Goal: Task Accomplishment & Management: Complete application form

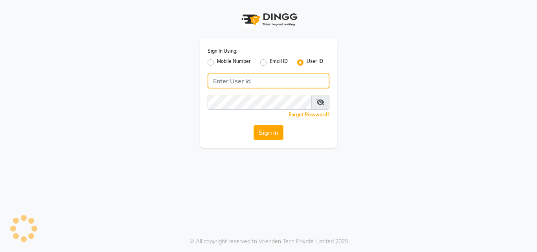
click at [253, 81] on input "Username" at bounding box center [269, 81] width 122 height 15
click at [250, 83] on input "Username" at bounding box center [269, 81] width 122 height 15
type input "aroma"
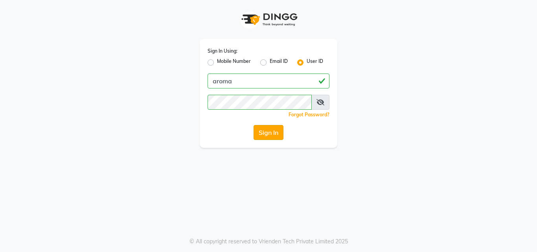
click at [260, 132] on button "Sign In" at bounding box center [269, 132] width 30 height 15
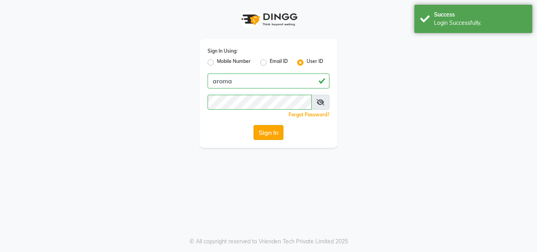
select select "service"
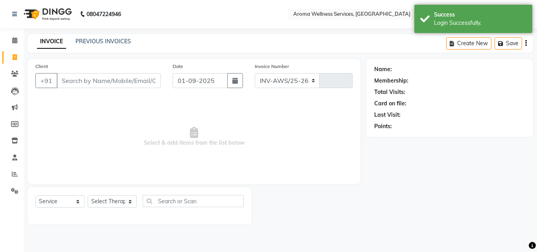
select select "6573"
type input "1712"
click at [325, 104] on span "Select & add items from the list below" at bounding box center [193, 136] width 317 height 79
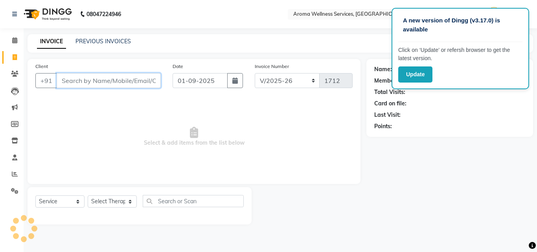
click at [137, 82] on input "Client" at bounding box center [109, 80] width 104 height 15
paste input "9970163036"
type input "9970163036"
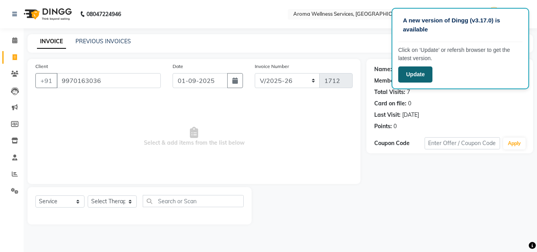
click at [419, 74] on button "Update" at bounding box center [415, 74] width 34 height 16
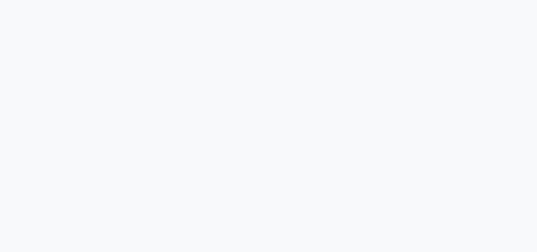
select select "service"
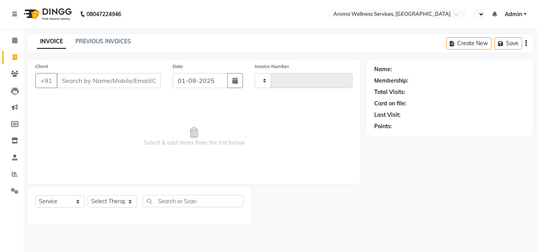
type input "1712"
select select "en"
select select "6573"
click at [120, 77] on input "Client" at bounding box center [109, 80] width 104 height 15
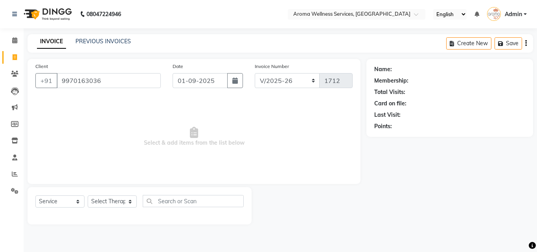
type input "9970163036"
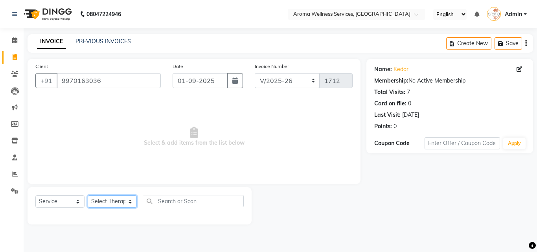
click at [129, 204] on select "Select Therapist [PERSON_NAME] Miss. Duhpuii [PERSON_NAME] Miss. [PERSON_NAME] …" at bounding box center [112, 201] width 49 height 12
select select "50767"
click at [88, 195] on select "Select Therapist [PERSON_NAME] Miss. Duhpuii [PERSON_NAME] Miss. [PERSON_NAME] …" at bounding box center [112, 201] width 49 height 12
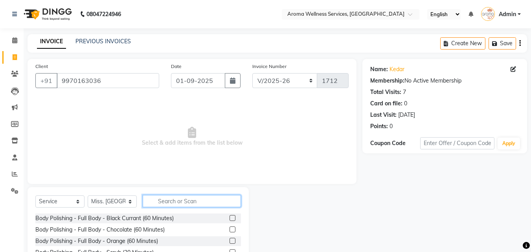
click at [189, 198] on input "text" at bounding box center [192, 201] width 98 height 12
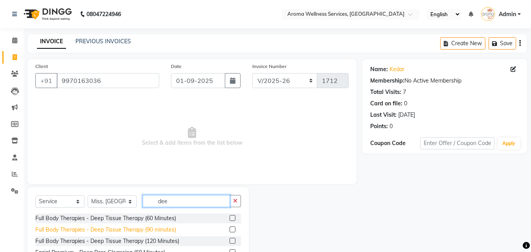
type input "dee"
click at [172, 229] on div "Full Body Therapies - Deep Tissue Therapy (90 minutes)" at bounding box center [105, 230] width 141 height 8
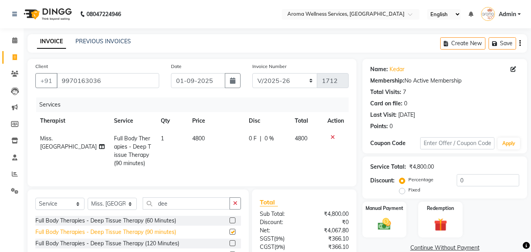
checkbox input "false"
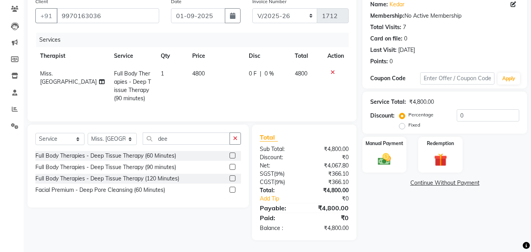
scroll to position [71, 0]
click at [438, 152] on img at bounding box center [440, 159] width 22 height 17
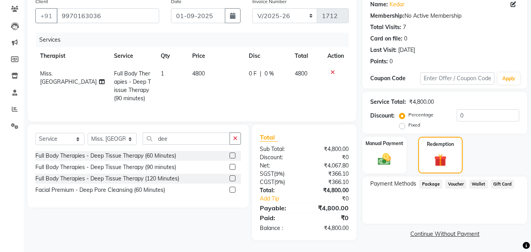
click at [429, 180] on span "Package" at bounding box center [430, 184] width 23 height 9
click at [388, 209] on div "Payment Methods Package Voucher Wallet Gift Card No Packages Available" at bounding box center [444, 200] width 165 height 47
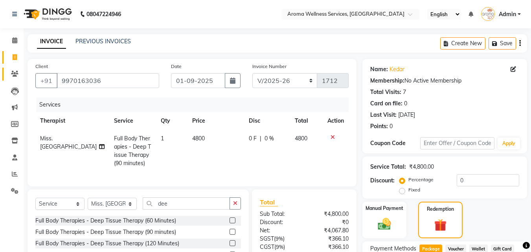
click at [11, 69] on link "Clients" at bounding box center [11, 74] width 19 height 13
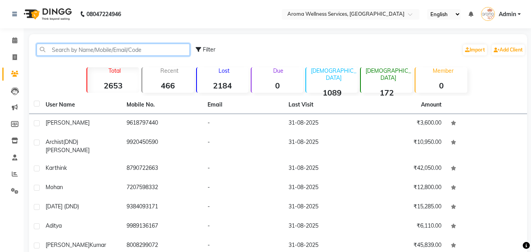
click at [139, 47] on input "text" at bounding box center [113, 50] width 153 height 12
paste input "9970163036"
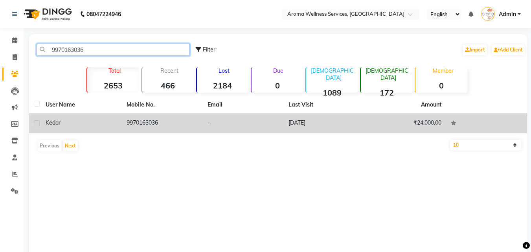
type input "9970163036"
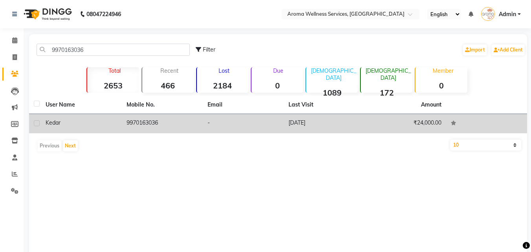
click at [56, 124] on span "Kedar" at bounding box center [53, 122] width 15 height 7
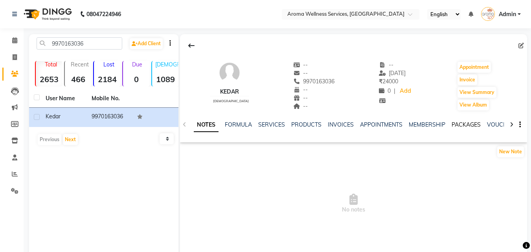
click at [458, 125] on link "PACKAGES" at bounding box center [466, 124] width 29 height 7
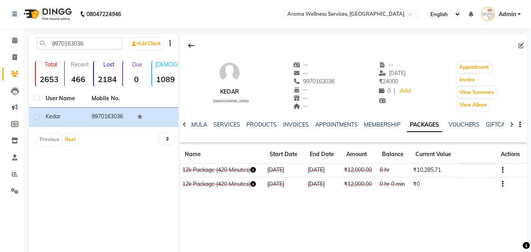
click at [503, 170] on icon "button" at bounding box center [503, 170] width 2 height 0
click at [464, 168] on div "Edit" at bounding box center [465, 170] width 52 height 10
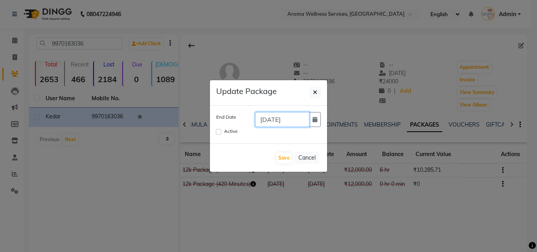
click at [267, 120] on input "[DATE]" at bounding box center [282, 119] width 54 height 15
click at [277, 119] on input "13-08-2025" at bounding box center [282, 119] width 54 height 15
type input "[DATE]"
click at [219, 133] on input "Active" at bounding box center [219, 132] width 6 height 6
checkbox input "true"
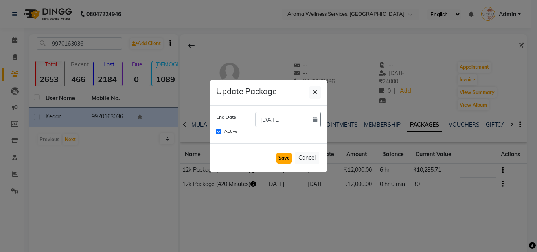
click at [287, 157] on button "Save" at bounding box center [283, 158] width 15 height 11
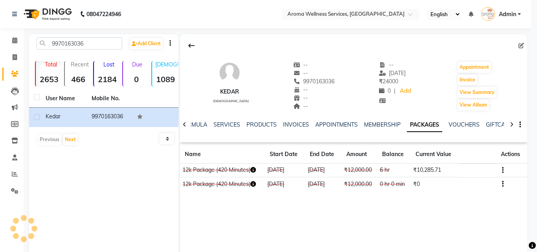
checkbox input "false"
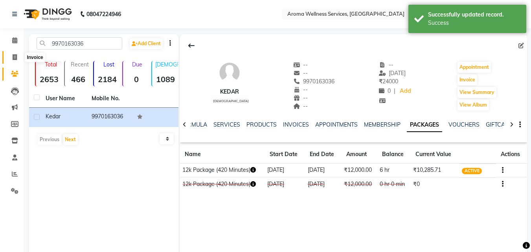
click at [14, 55] on icon at bounding box center [15, 57] width 4 height 6
select select "service"
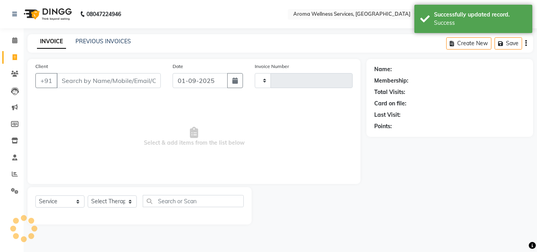
click at [89, 82] on input "Client" at bounding box center [109, 80] width 104 height 15
type input "1712"
type input "9970163036"
select select "6573"
type input "9970163036"
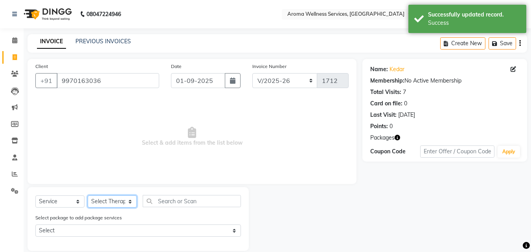
click at [128, 202] on select "Select Therapist [PERSON_NAME] Miss. Duhpuii [PERSON_NAME] Miss. [PERSON_NAME] …" at bounding box center [112, 201] width 49 height 12
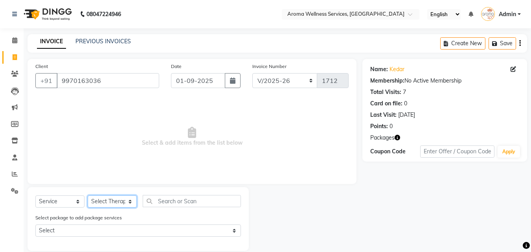
select select "50767"
click at [88, 195] on select "Select Therapist [PERSON_NAME] Miss. Duhpuii [PERSON_NAME] Miss. [PERSON_NAME] …" at bounding box center [112, 201] width 49 height 12
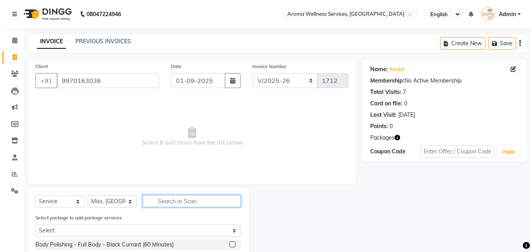
click at [178, 203] on input "text" at bounding box center [192, 201] width 98 height 12
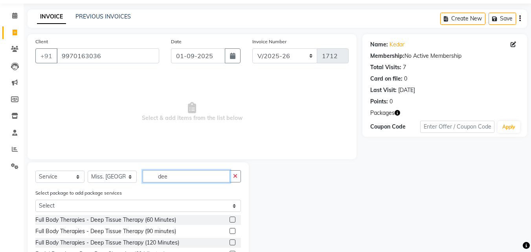
scroll to position [56, 0]
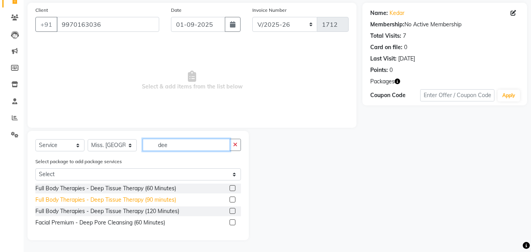
type input "dee"
click at [140, 198] on div "Full Body Therapies - Deep Tissue Therapy (90 minutes)" at bounding box center [105, 200] width 141 height 8
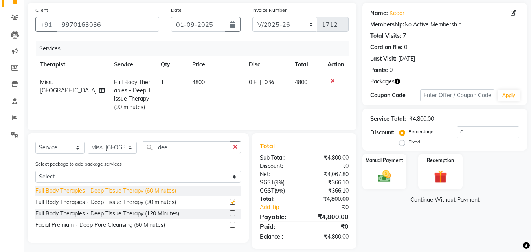
checkbox input "false"
click at [443, 171] on img at bounding box center [440, 176] width 22 height 17
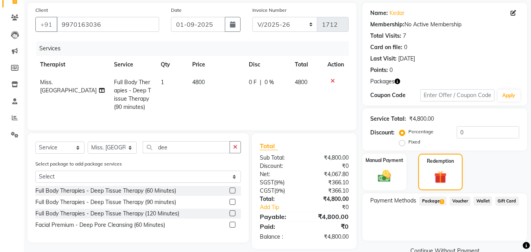
click at [440, 199] on span "Package 1" at bounding box center [432, 201] width 27 height 9
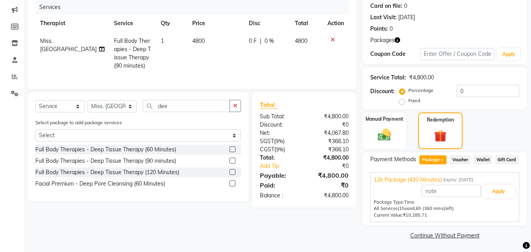
scroll to position [99, 0]
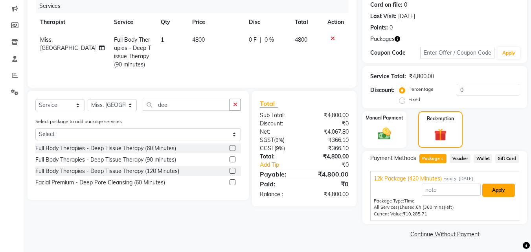
click at [502, 191] on button "Apply" at bounding box center [498, 190] width 33 height 13
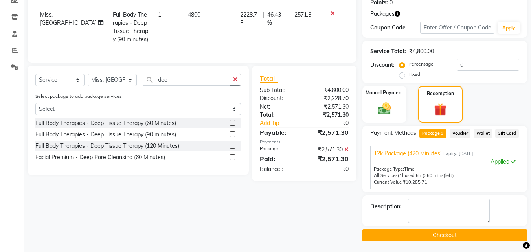
scroll to position [125, 0]
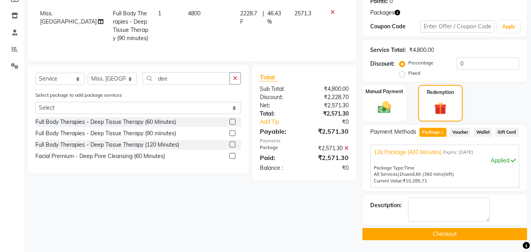
click at [466, 235] on button "Checkout" at bounding box center [444, 234] width 165 height 12
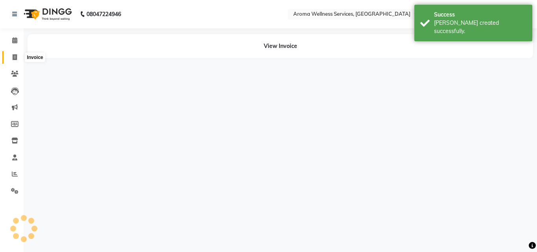
click at [18, 58] on span at bounding box center [15, 57] width 14 height 9
select select "service"
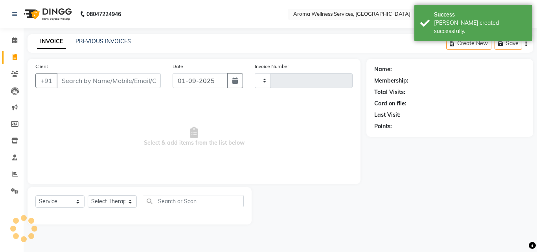
type input "1713"
select select "6573"
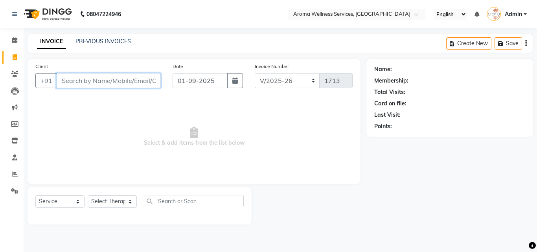
click at [115, 76] on input "Client" at bounding box center [109, 80] width 104 height 15
paste input "8008722231"
type input "8008722231"
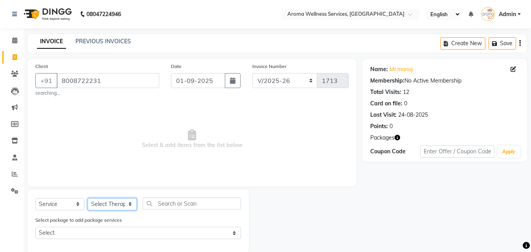
click at [131, 204] on select "Select Therapist [PERSON_NAME] Miss. Duhpuii [PERSON_NAME] Miss. [PERSON_NAME] …" at bounding box center [112, 204] width 49 height 12
select select "50768"
click at [88, 198] on select "Select Therapist [PERSON_NAME] Miss. Duhpuii [PERSON_NAME] Miss. [PERSON_NAME] …" at bounding box center [112, 204] width 49 height 12
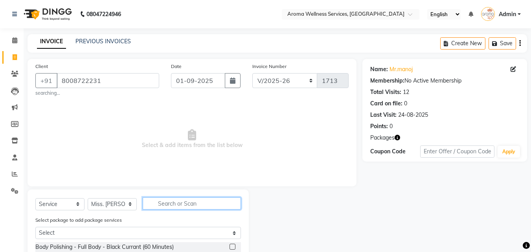
click at [161, 204] on input "text" at bounding box center [192, 203] width 98 height 12
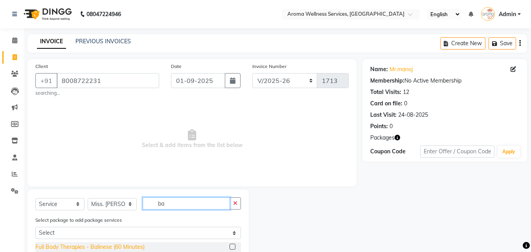
type input "ba"
click at [137, 243] on div "Full Body Therapies - Balinese (60 Minutes)" at bounding box center [89, 247] width 109 height 8
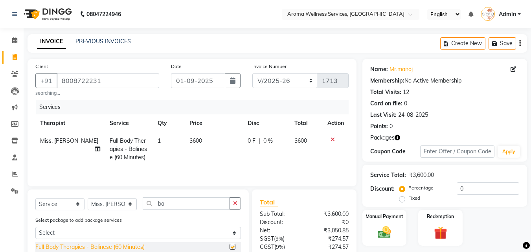
checkbox input "false"
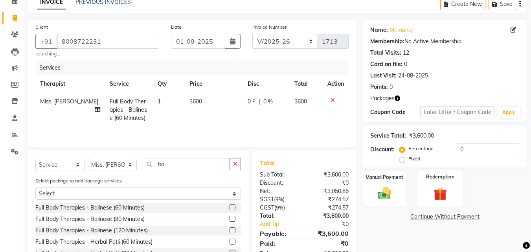
click at [445, 191] on img at bounding box center [440, 193] width 22 height 17
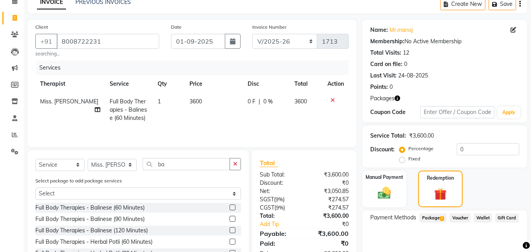
click at [439, 215] on span "Package 1" at bounding box center [432, 217] width 27 height 9
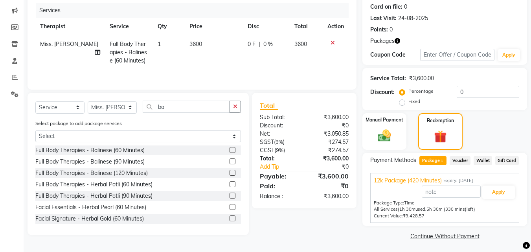
scroll to position [99, 0]
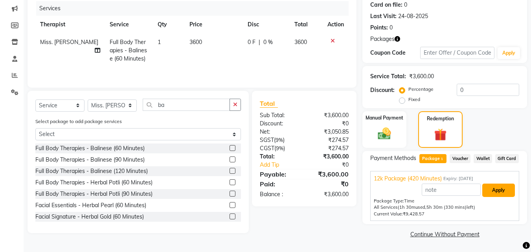
click at [497, 186] on button "Apply" at bounding box center [498, 190] width 33 height 13
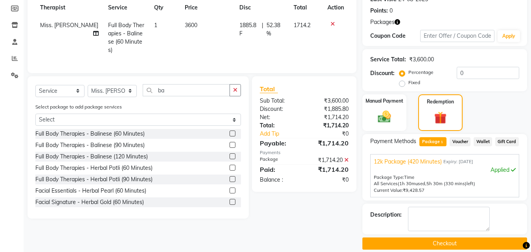
scroll to position [125, 0]
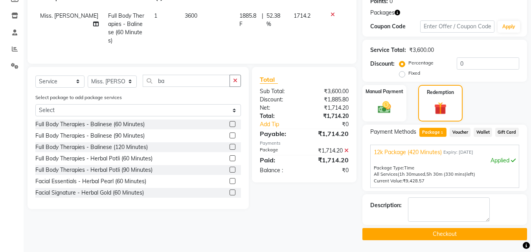
click at [482, 232] on button "Checkout" at bounding box center [444, 234] width 165 height 12
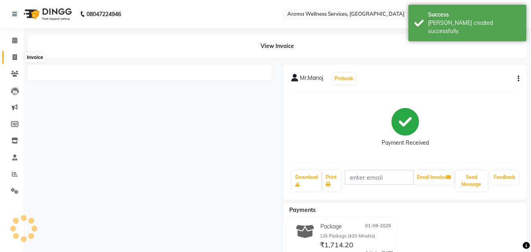
click at [16, 57] on icon at bounding box center [15, 57] width 4 height 6
select select "service"
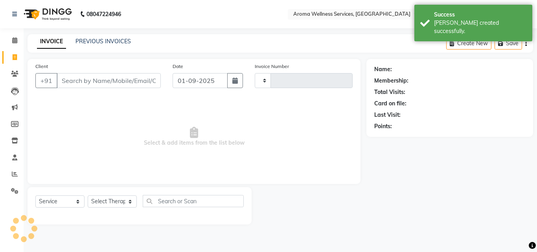
type input "1714"
select select "6573"
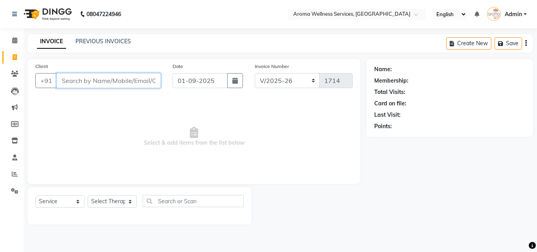
click at [103, 82] on input "Client" at bounding box center [109, 80] width 104 height 15
paste input "9177468982"
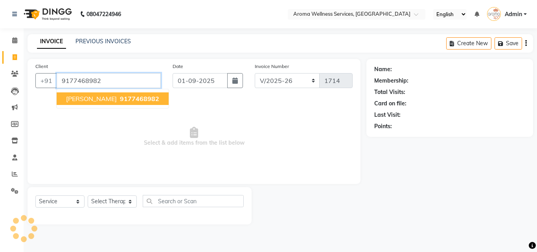
type input "9177468982"
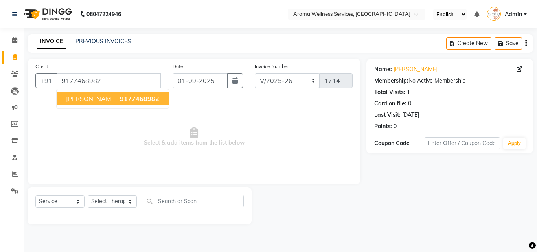
click at [120, 100] on span "9177468982" at bounding box center [139, 99] width 39 height 8
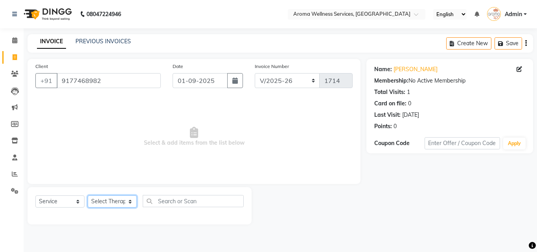
click at [132, 204] on select "Select Therapist [PERSON_NAME] Miss. Duhpuii [PERSON_NAME] Miss. [PERSON_NAME] …" at bounding box center [112, 201] width 49 height 12
select select "50770"
click at [88, 195] on select "Select Therapist [PERSON_NAME] Miss. Duhpuii [PERSON_NAME] Miss. [PERSON_NAME] …" at bounding box center [112, 201] width 49 height 12
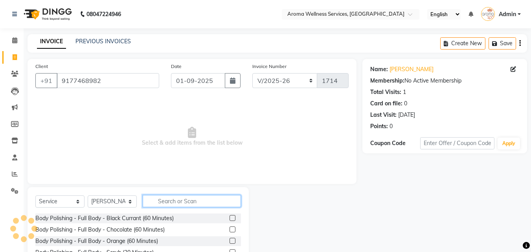
click at [173, 202] on input "text" at bounding box center [192, 201] width 98 height 12
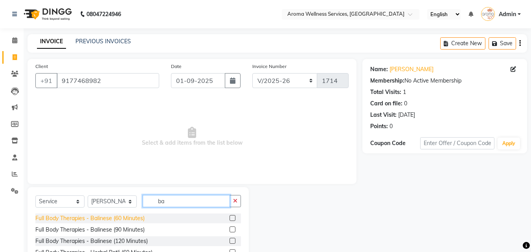
type input "ba"
click at [143, 218] on div "Full Body Therapies - Balinese (60 Minutes)" at bounding box center [89, 218] width 109 height 8
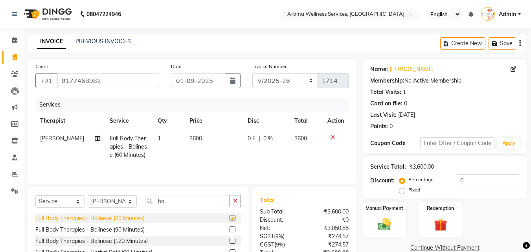
checkbox input "false"
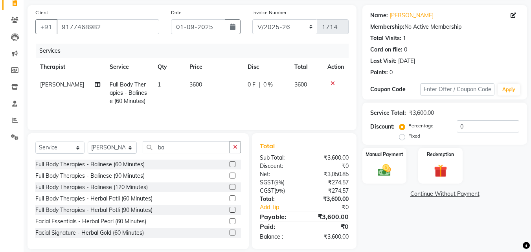
scroll to position [63, 0]
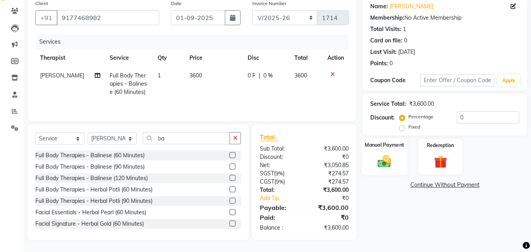
click at [392, 160] on img at bounding box center [384, 161] width 22 height 16
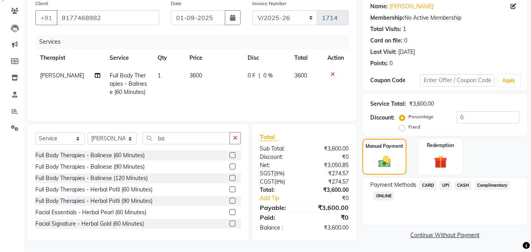
click at [449, 184] on span "UPI" at bounding box center [446, 185] width 12 height 9
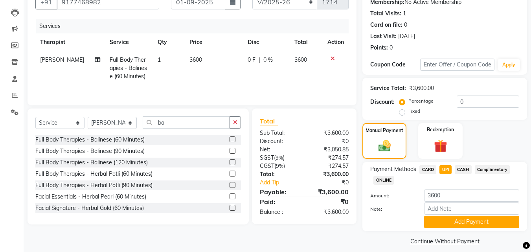
scroll to position [86, 0]
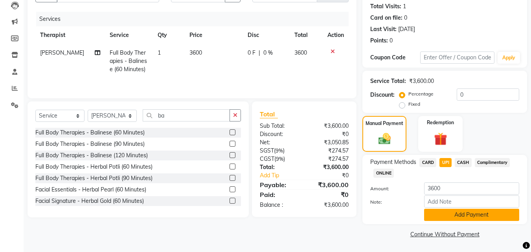
click at [494, 211] on button "Add Payment" at bounding box center [471, 215] width 95 height 12
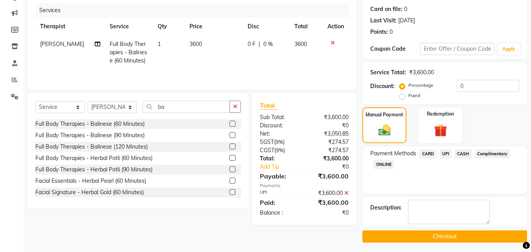
scroll to position [97, 0]
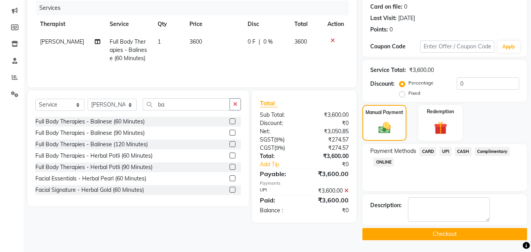
click at [475, 233] on button "Checkout" at bounding box center [444, 234] width 165 height 12
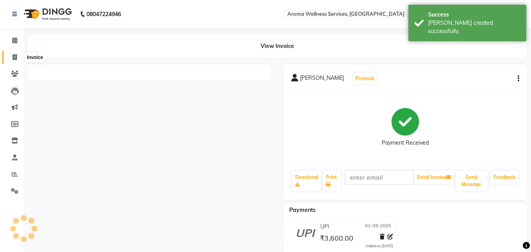
click at [18, 56] on span at bounding box center [15, 57] width 14 height 9
select select "service"
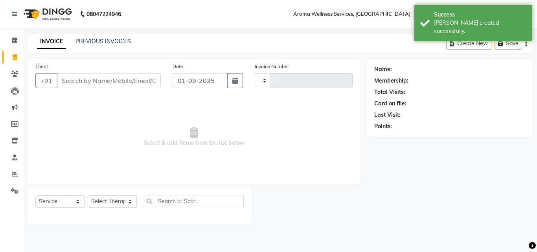
type input "1715"
select select "6573"
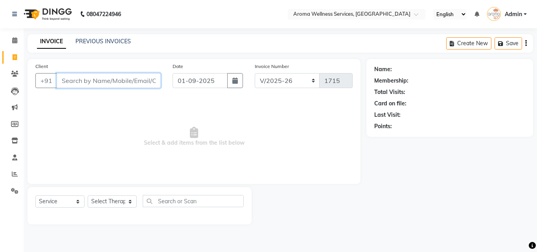
click at [107, 81] on input "Client" at bounding box center [109, 80] width 104 height 15
paste input "9717457858"
type input "9717457858"
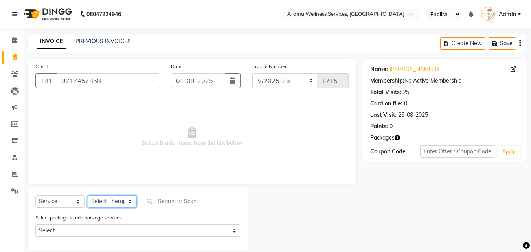
click at [129, 200] on select "Select Therapist [PERSON_NAME] Miss. Duhpuii [PERSON_NAME] Miss. [PERSON_NAME] …" at bounding box center [112, 201] width 49 height 12
select select "50770"
click at [88, 195] on select "Select Therapist [PERSON_NAME] Miss. Duhpuii [PERSON_NAME] Miss. [PERSON_NAME] …" at bounding box center [112, 201] width 49 height 12
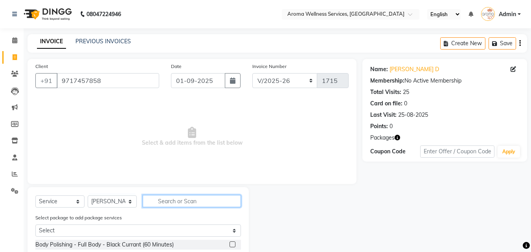
click at [190, 201] on input "text" at bounding box center [192, 201] width 98 height 12
click at [208, 198] on input "text" at bounding box center [192, 201] width 98 height 12
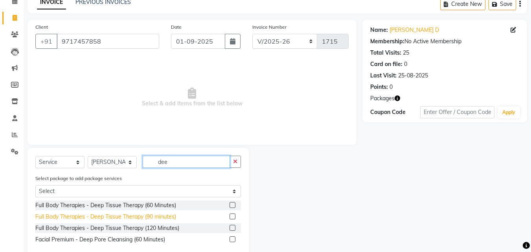
type input "dee"
click at [160, 214] on div "Full Body Therapies - Deep Tissue Therapy (90 minutes)" at bounding box center [105, 217] width 141 height 8
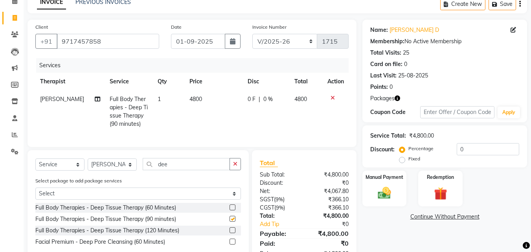
checkbox input "false"
click at [447, 190] on img at bounding box center [440, 193] width 22 height 17
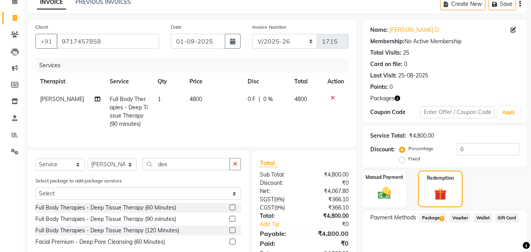
click at [434, 215] on span "Package 1" at bounding box center [432, 217] width 27 height 9
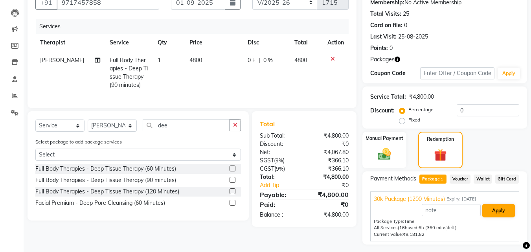
scroll to position [79, 0]
click at [499, 214] on button "Apply" at bounding box center [498, 210] width 33 height 13
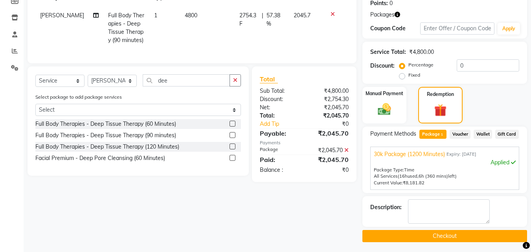
scroll to position [125, 0]
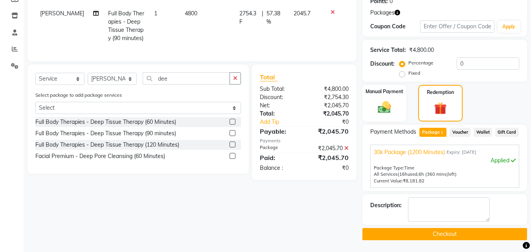
click at [455, 234] on button "Checkout" at bounding box center [444, 234] width 165 height 12
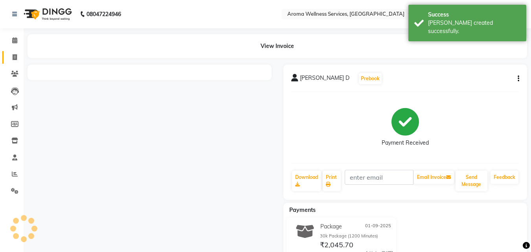
click at [17, 51] on link "Invoice" at bounding box center [11, 57] width 19 height 13
select select "service"
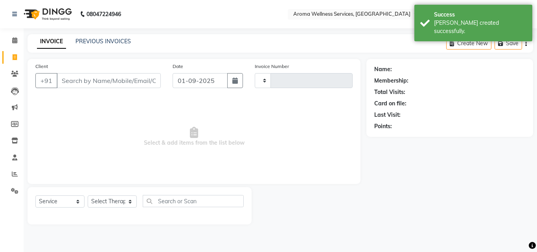
type input "1716"
select select "6573"
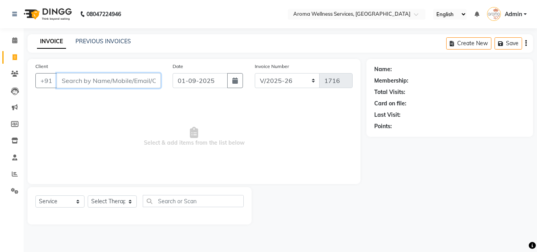
click at [98, 78] on input "Client" at bounding box center [109, 80] width 104 height 15
paste input "9177011102"
type input "9177011102"
click at [148, 83] on span "Add Client" at bounding box center [140, 81] width 31 height 8
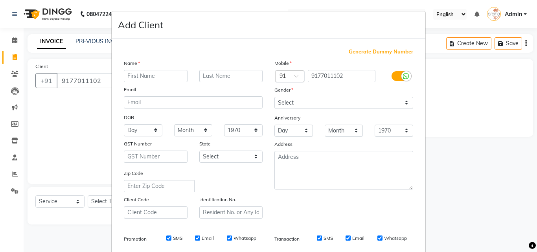
click at [147, 73] on input "text" at bounding box center [156, 76] width 64 height 12
click at [153, 78] on input "text" at bounding box center [156, 76] width 64 height 12
type input "[PERSON_NAME]"
click at [402, 107] on select "Select [DEMOGRAPHIC_DATA] [DEMOGRAPHIC_DATA] Other Prefer Not To Say" at bounding box center [343, 103] width 139 height 12
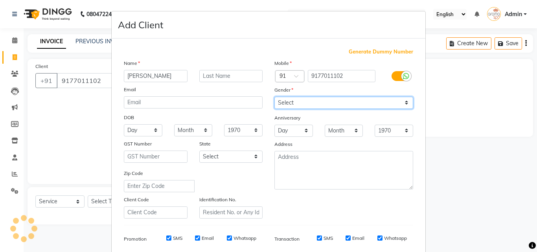
select select "[DEMOGRAPHIC_DATA]"
click at [274, 97] on select "Select [DEMOGRAPHIC_DATA] [DEMOGRAPHIC_DATA] Other Prefer Not To Say" at bounding box center [343, 103] width 139 height 12
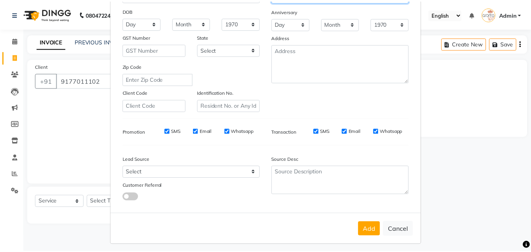
scroll to position [111, 0]
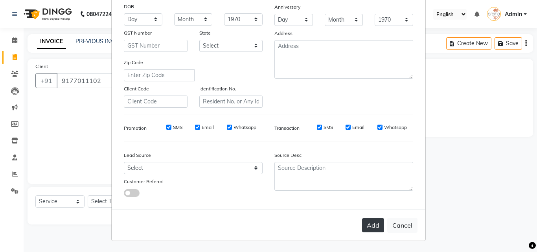
click at [372, 224] on button "Add" at bounding box center [373, 225] width 22 height 14
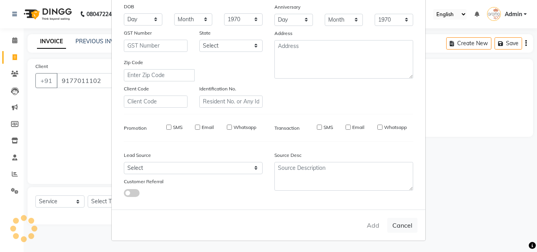
select select
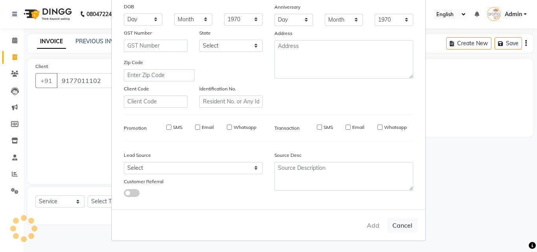
select select
checkbox input "false"
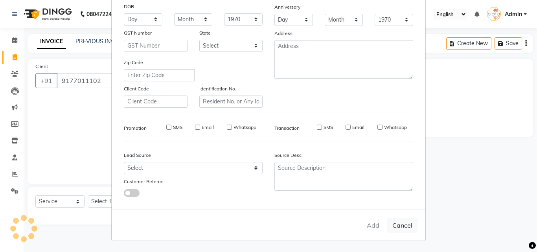
checkbox input "false"
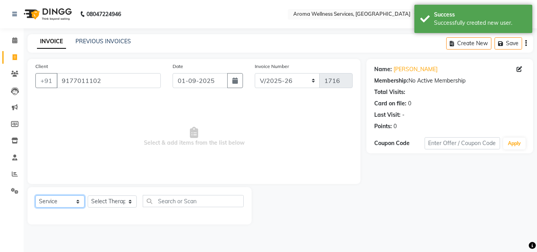
click at [80, 202] on select "Select Service Product Membership Package Voucher Prepaid Gift Card" at bounding box center [59, 201] width 49 height 12
select select "package"
click at [35, 195] on select "Select Service Product Membership Package Voucher Prepaid Gift Card" at bounding box center [59, 201] width 49 height 12
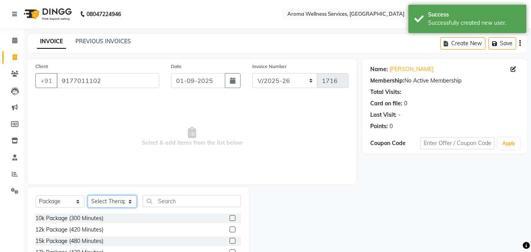
click at [126, 202] on select "Select Therapist [PERSON_NAME] Miss. Duhpuii [PERSON_NAME] Miss. [PERSON_NAME] …" at bounding box center [112, 201] width 49 height 12
select select "59699"
click at [88, 195] on select "Select Therapist [PERSON_NAME] Miss. Duhpuii [PERSON_NAME] Miss. [PERSON_NAME] …" at bounding box center [112, 201] width 49 height 12
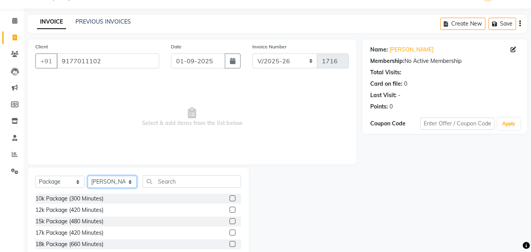
scroll to position [39, 0]
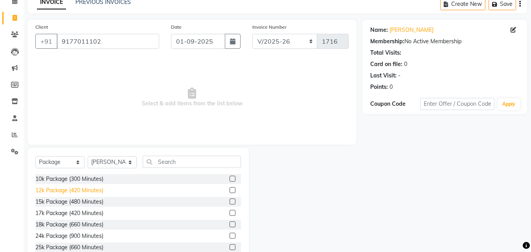
click at [92, 189] on div "12k Package (420 Minutes)" at bounding box center [69, 190] width 68 height 8
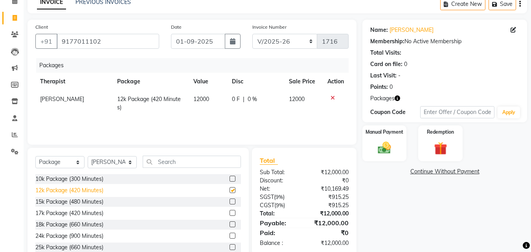
checkbox input "false"
click at [370, 136] on div "Manual Payment" at bounding box center [385, 143] width 46 height 37
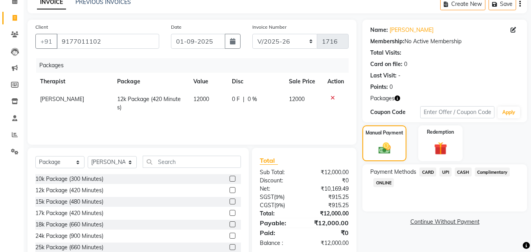
click at [465, 169] on span "CASH" at bounding box center [463, 171] width 17 height 9
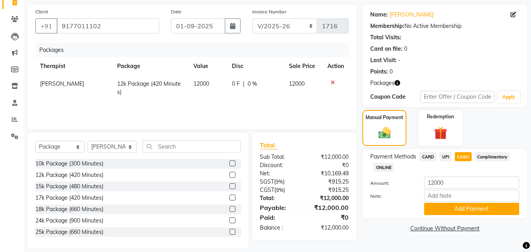
scroll to position [63, 0]
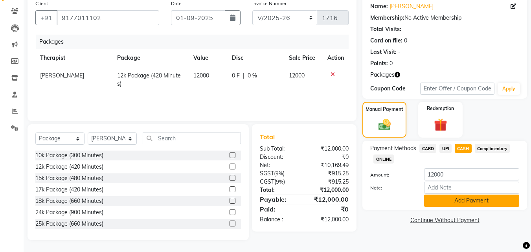
click at [494, 198] on button "Add Payment" at bounding box center [471, 201] width 95 height 12
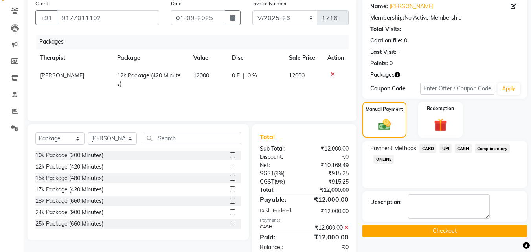
click at [465, 230] on button "Checkout" at bounding box center [444, 231] width 165 height 12
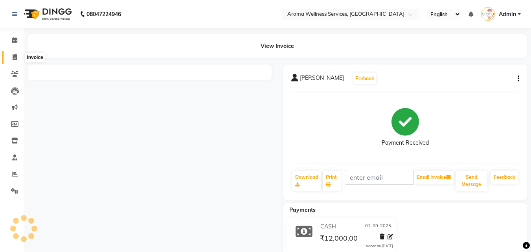
click at [16, 59] on icon at bounding box center [15, 57] width 4 height 6
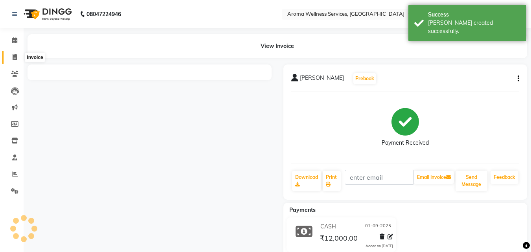
select select "service"
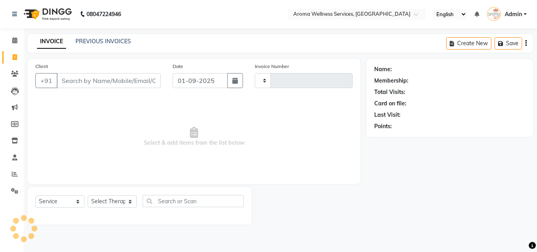
type input "1717"
select select "6573"
click at [95, 84] on input "Client" at bounding box center [109, 80] width 104 height 15
click at [96, 88] on div "Client +91" at bounding box center [97, 78] width 137 height 32
click at [82, 81] on input "Client" at bounding box center [109, 80] width 104 height 15
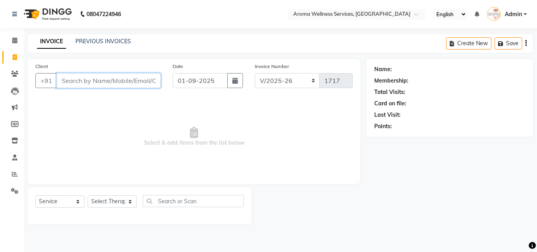
paste input "9177011102"
type input "9177011102"
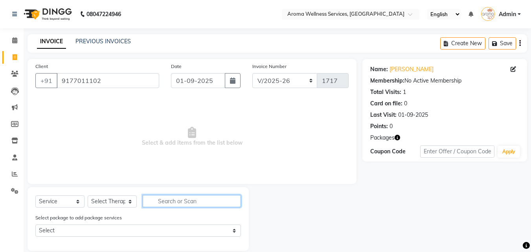
click at [167, 199] on input "text" at bounding box center [192, 201] width 98 height 12
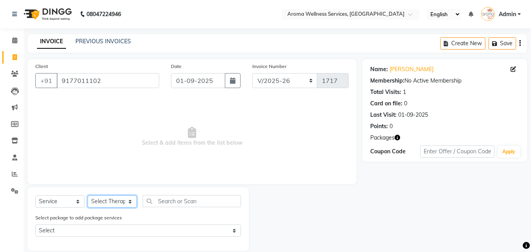
click at [130, 203] on select "Select Therapist [PERSON_NAME] Miss. Duhpuii [PERSON_NAME] Miss. [PERSON_NAME] …" at bounding box center [112, 201] width 49 height 12
select select "50768"
click at [88, 195] on select "Select Therapist [PERSON_NAME] Miss. Duhpuii [PERSON_NAME] Miss. [PERSON_NAME] …" at bounding box center [112, 201] width 49 height 12
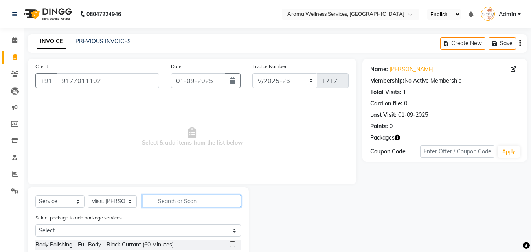
click at [184, 201] on input "text" at bounding box center [192, 201] width 98 height 12
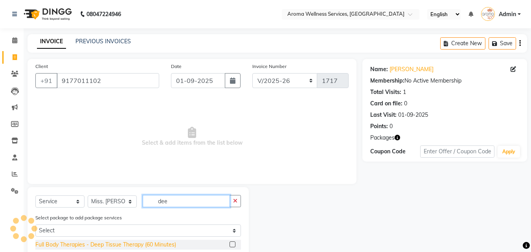
type input "dee"
click at [172, 243] on div "Full Body Therapies - Deep Tissue Therapy (60 Minutes)" at bounding box center [105, 245] width 141 height 8
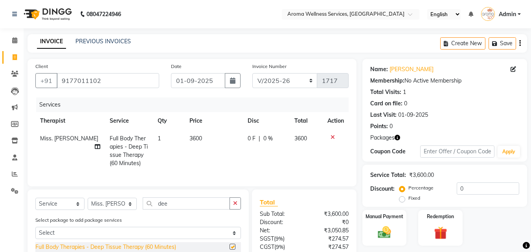
checkbox input "false"
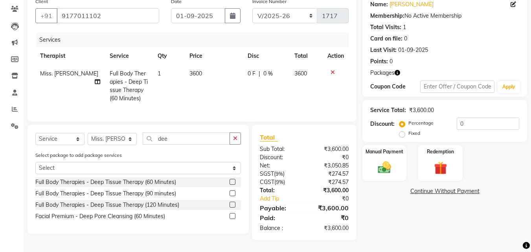
scroll to position [71, 0]
click at [449, 164] on img at bounding box center [440, 168] width 22 height 17
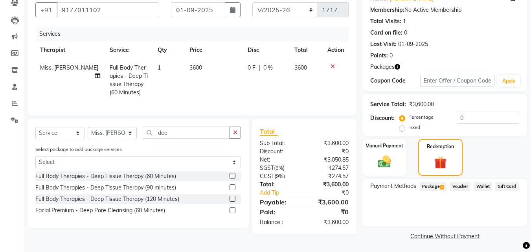
click at [439, 185] on span "Package 1" at bounding box center [432, 186] width 27 height 9
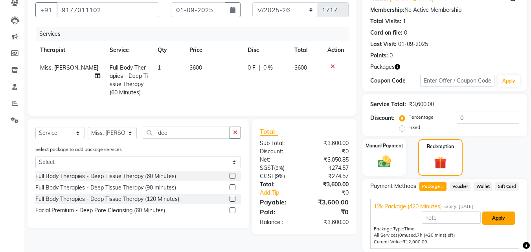
click at [498, 221] on button "Apply" at bounding box center [498, 218] width 33 height 13
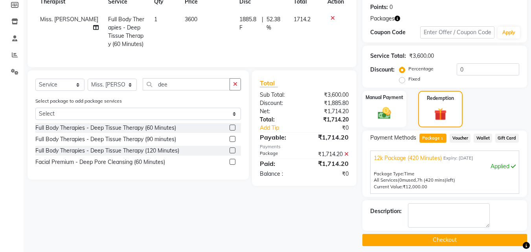
scroll to position [125, 0]
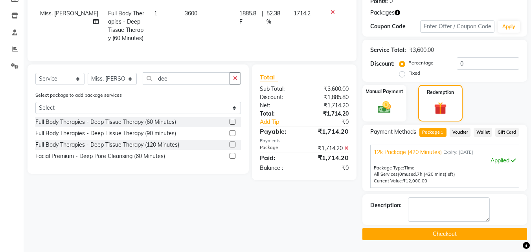
click at [482, 228] on button "Checkout" at bounding box center [444, 234] width 165 height 12
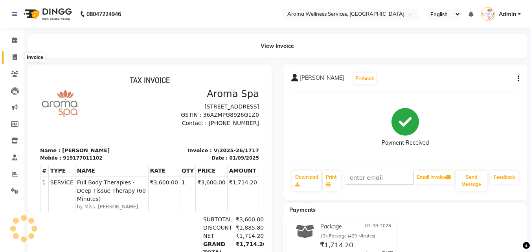
click at [19, 55] on span at bounding box center [15, 57] width 14 height 9
select select "service"
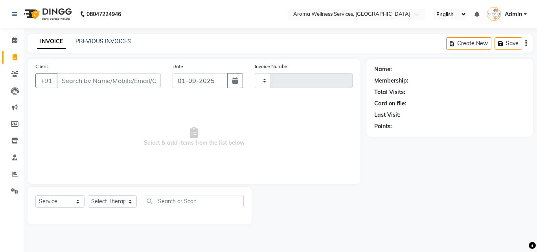
type input "1718"
select select "6573"
click at [99, 40] on link "PREVIOUS INVOICES" at bounding box center [102, 41] width 55 height 7
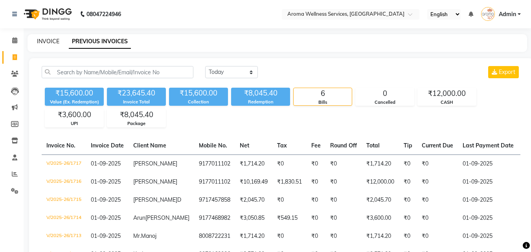
click at [50, 41] on link "INVOICE" at bounding box center [48, 41] width 22 height 7
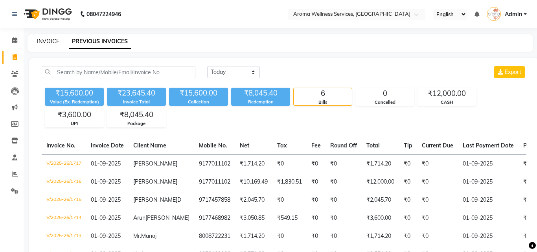
select select "6573"
select select "service"
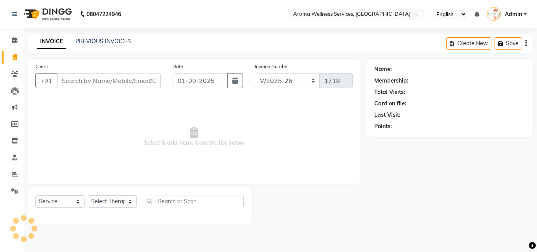
click at [93, 79] on input "Client" at bounding box center [109, 80] width 104 height 15
type input "9849617566"
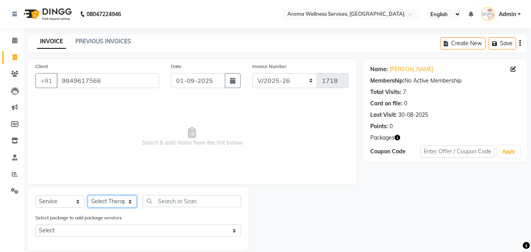
click at [131, 205] on select "Select Therapist [PERSON_NAME] Miss. Duhpuii [PERSON_NAME] Miss. [PERSON_NAME] …" at bounding box center [112, 201] width 49 height 12
select select "50767"
click at [88, 195] on select "Select Therapist [PERSON_NAME] Miss. Duhpuii [PERSON_NAME] Miss. [PERSON_NAME] …" at bounding box center [112, 201] width 49 height 12
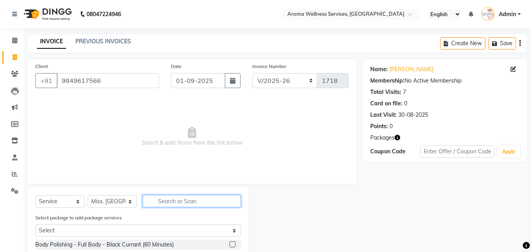
click at [198, 199] on input "text" at bounding box center [192, 201] width 98 height 12
type input "ba"
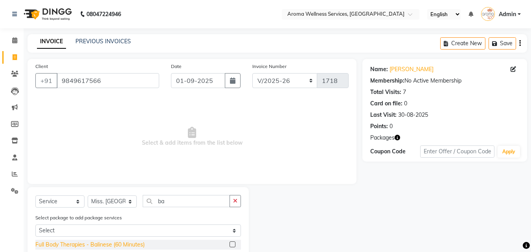
click at [127, 243] on div "Full Body Therapies - Balinese (60 Minutes)" at bounding box center [89, 245] width 109 height 8
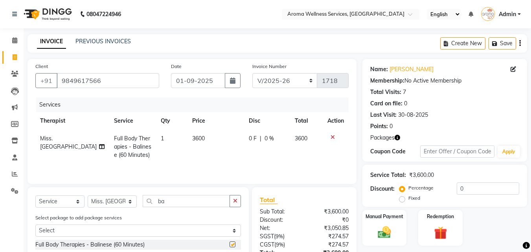
checkbox input "false"
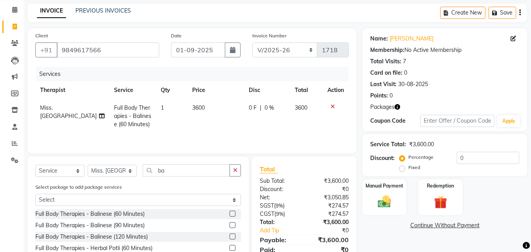
scroll to position [79, 0]
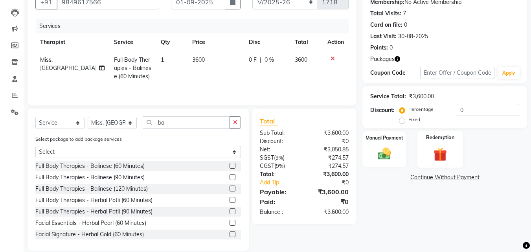
click at [438, 160] on img at bounding box center [440, 154] width 22 height 17
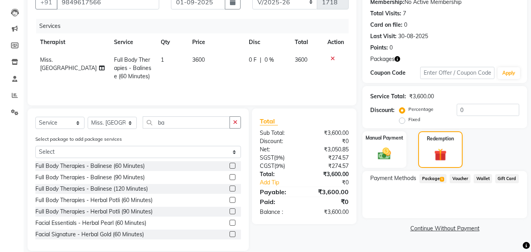
click at [434, 178] on span "Package 1" at bounding box center [432, 178] width 27 height 9
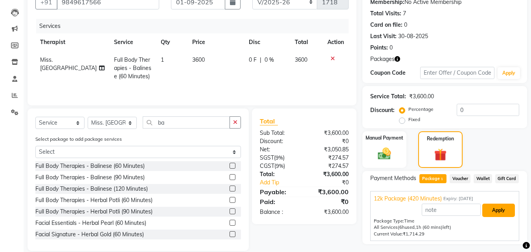
click at [505, 206] on button "Apply" at bounding box center [498, 210] width 33 height 13
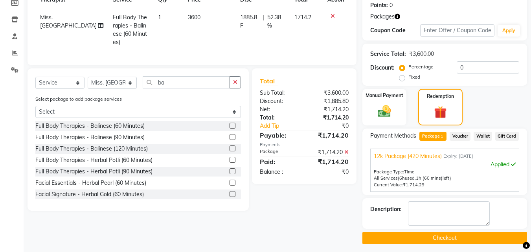
scroll to position [125, 0]
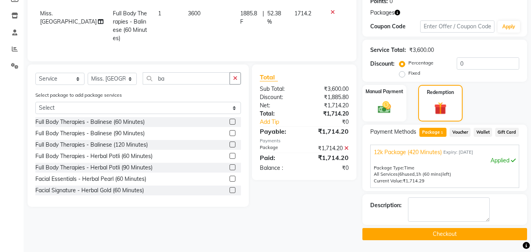
click at [476, 232] on button "Checkout" at bounding box center [444, 234] width 165 height 12
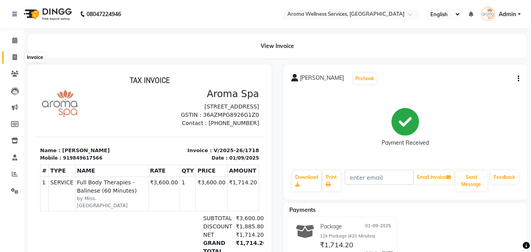
click at [13, 54] on icon at bounding box center [15, 57] width 4 height 6
select select "service"
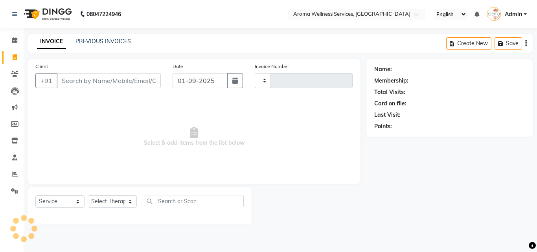
type input "1719"
select select "6573"
